Goal: Task Accomplishment & Management: Manage account settings

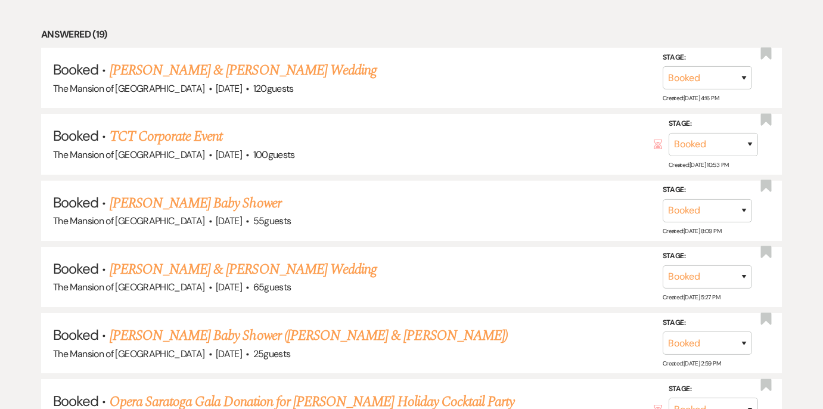
scroll to position [594, 0]
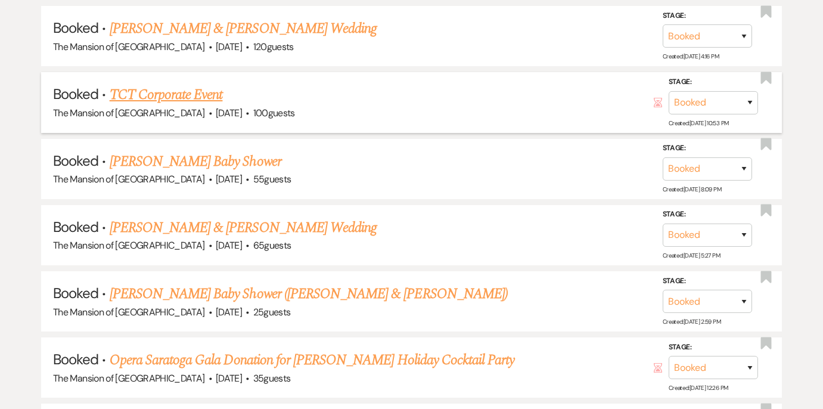
click at [203, 105] on link "TCT Corporate Event" at bounding box center [166, 94] width 113 height 21
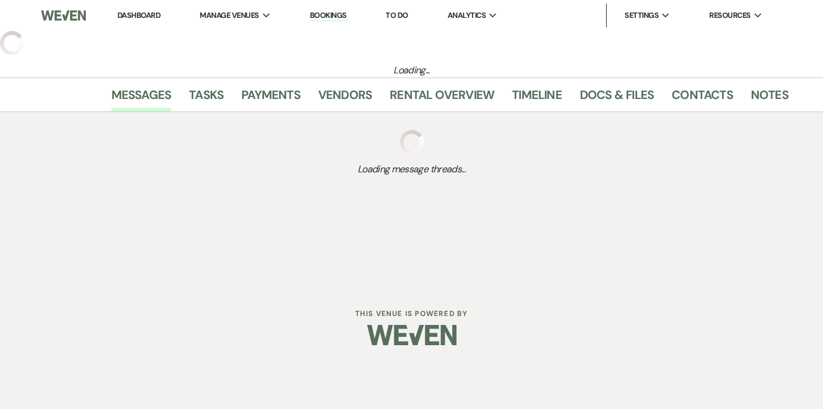
select select "5"
select select "9"
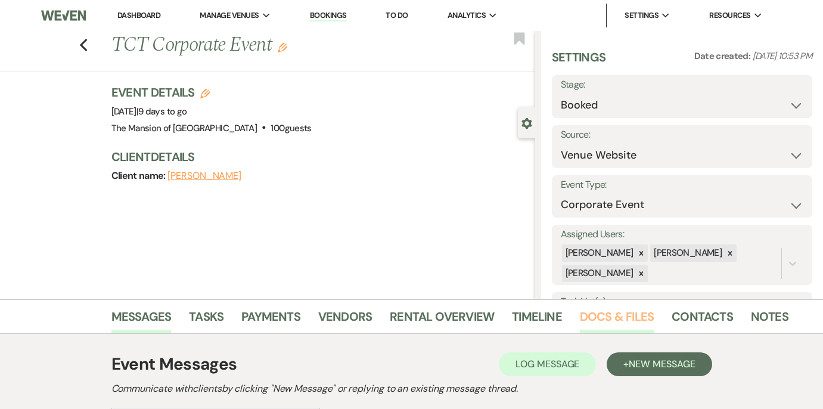
click at [636, 321] on link "Docs & Files" at bounding box center [617, 320] width 74 height 26
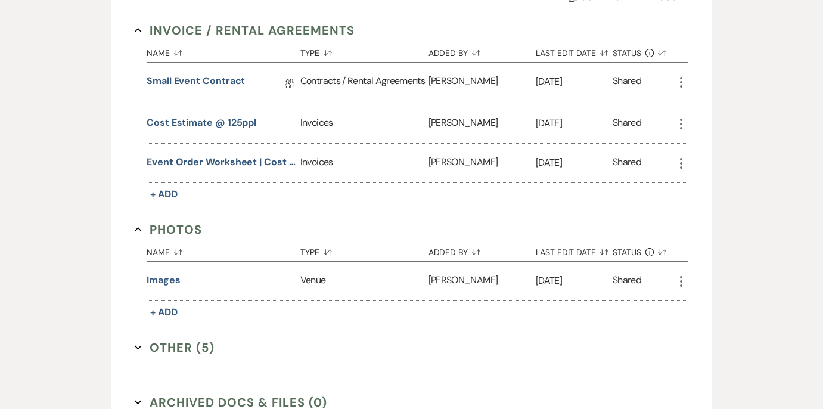
scroll to position [560, 0]
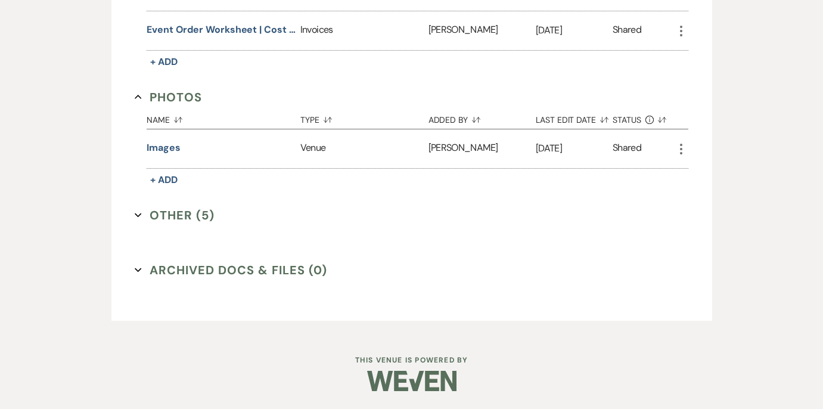
click at [136, 218] on icon "Expand" at bounding box center [138, 215] width 7 height 7
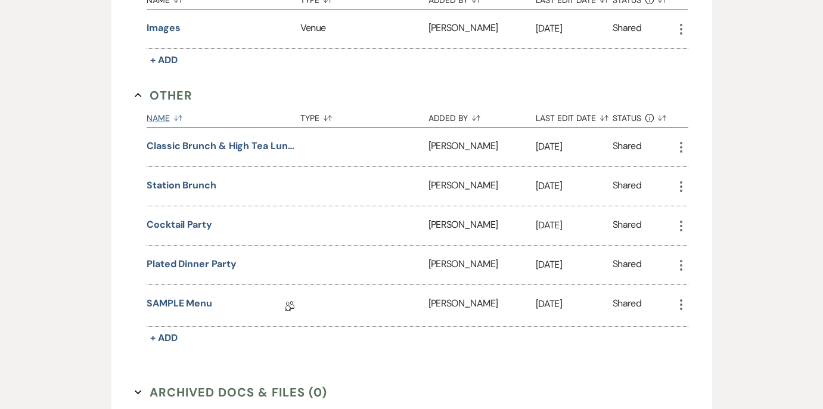
scroll to position [681, 0]
click at [185, 302] on link "SAMPLE Menu" at bounding box center [180, 304] width 66 height 18
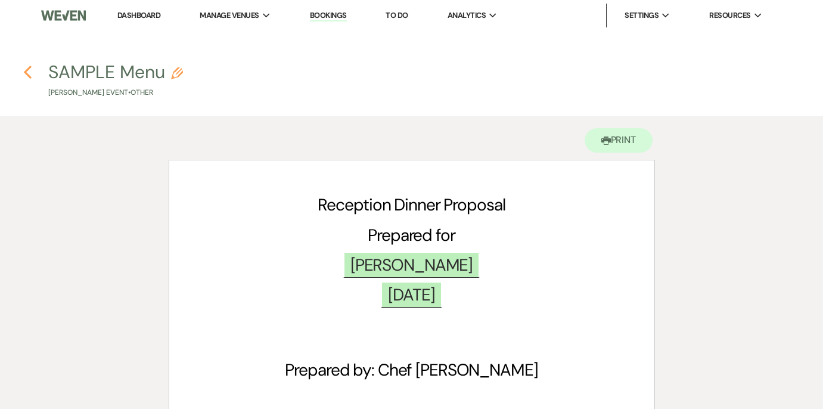
click at [27, 69] on use "button" at bounding box center [28, 72] width 8 height 13
select select "5"
select select "9"
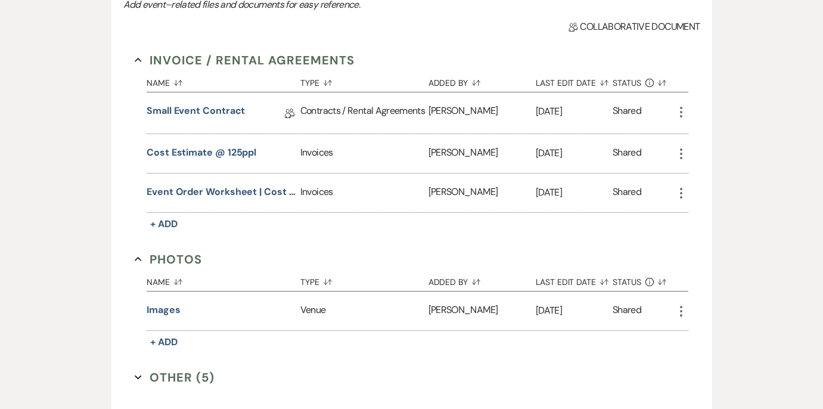
scroll to position [560, 0]
